Goal: Subscribe to service/newsletter

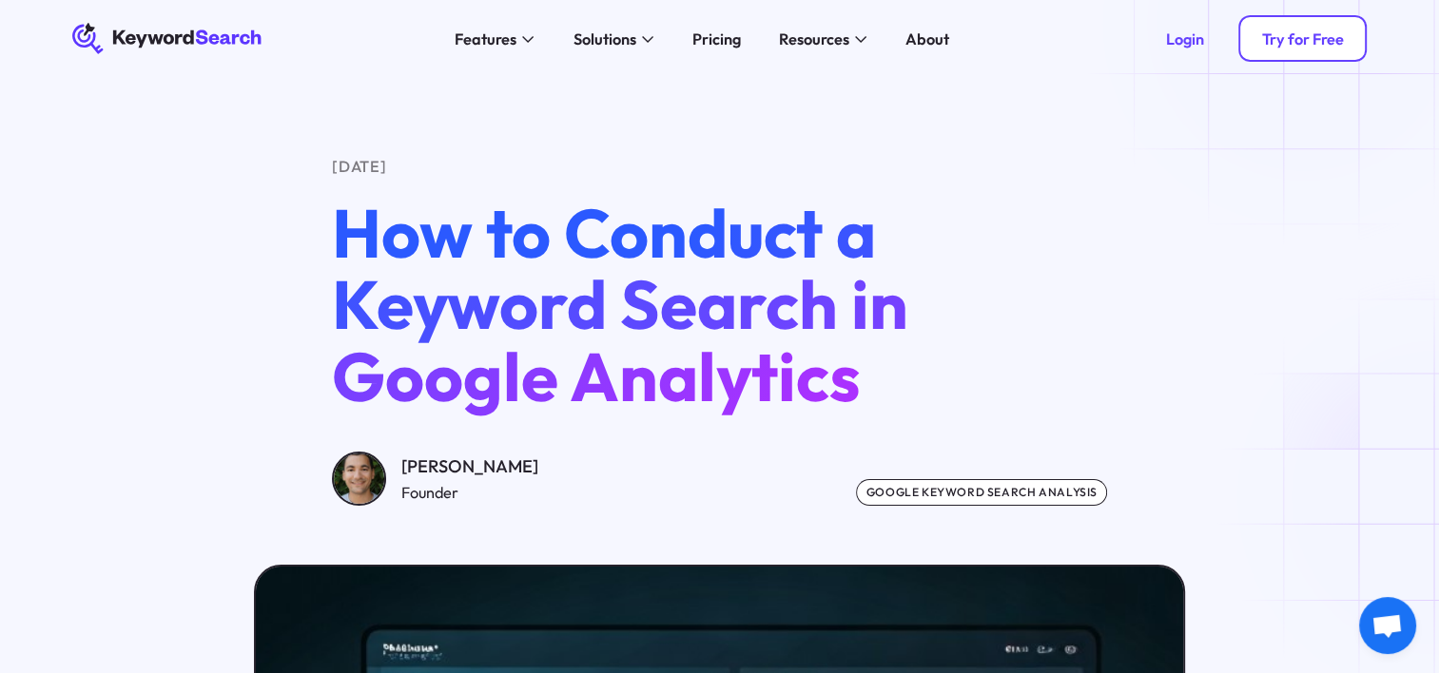
click at [1317, 24] on link "Try for Free" at bounding box center [1302, 38] width 128 height 47
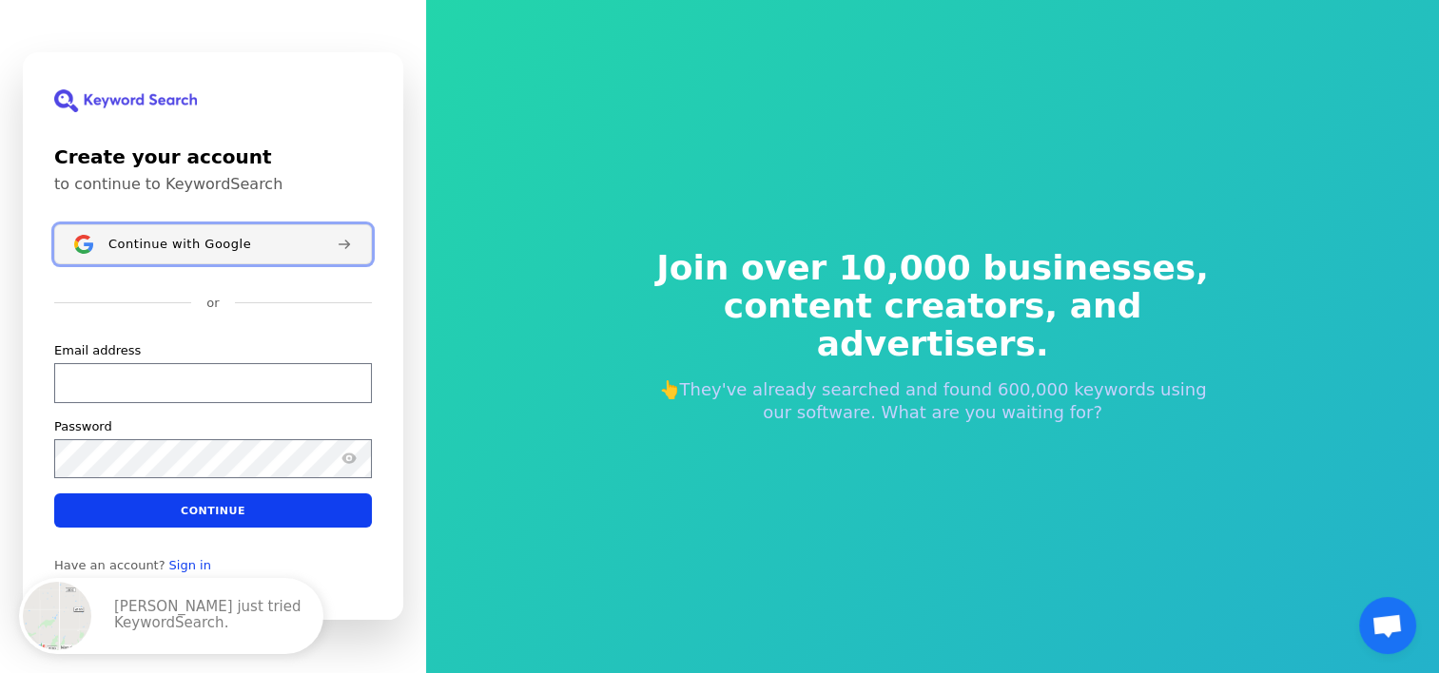
click at [256, 252] on div "Continue with Google" at bounding box center [214, 244] width 213 height 15
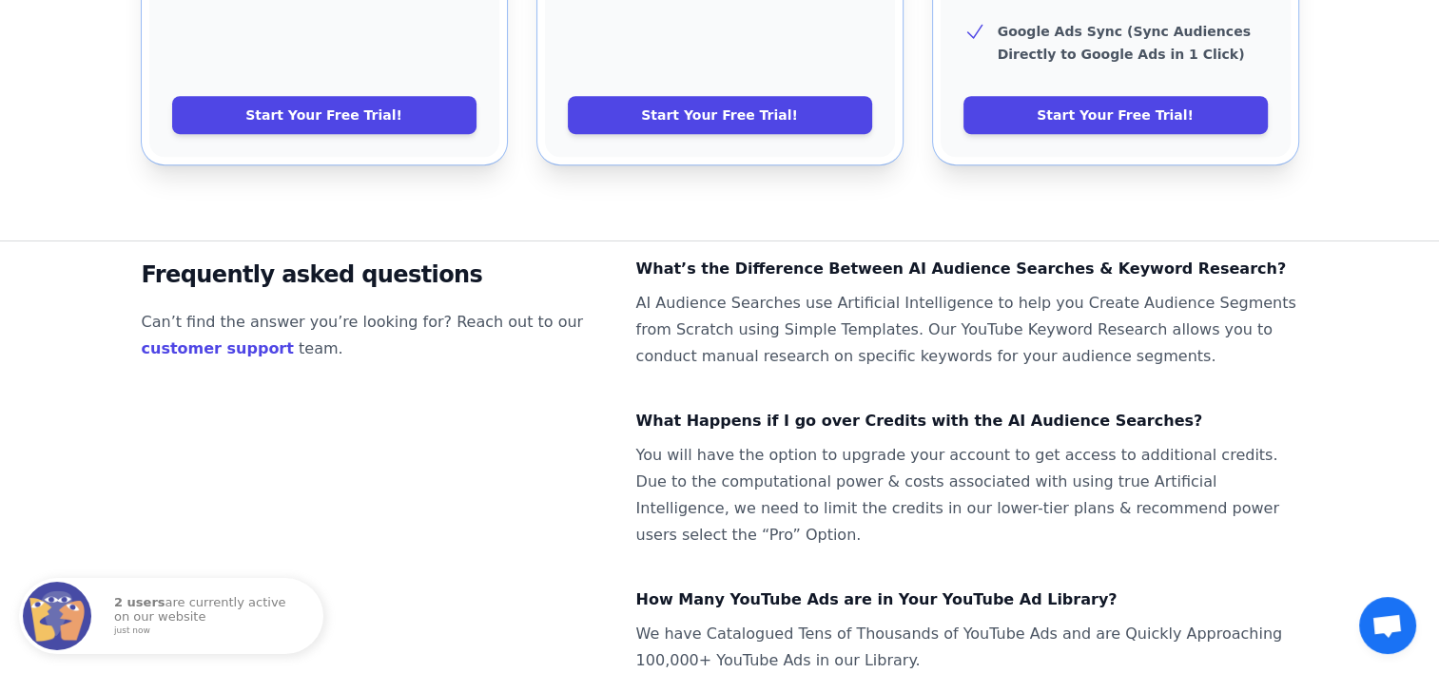
scroll to position [1325, 0]
